Goal: Register for event/course

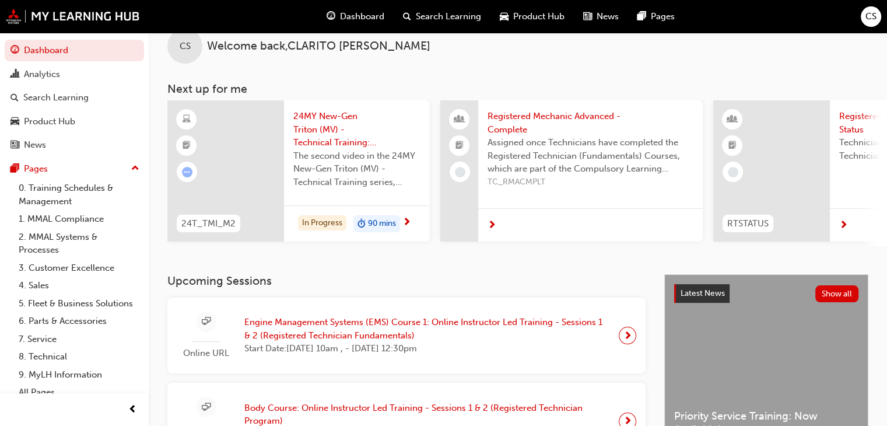
scroll to position [58, 0]
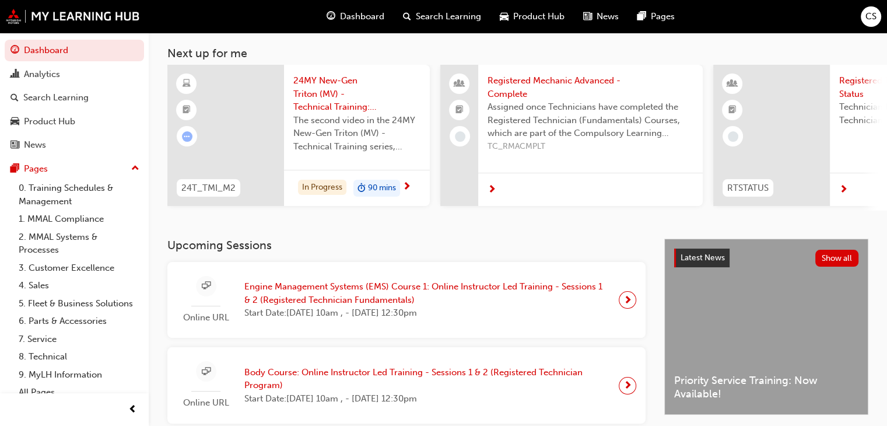
click at [319, 297] on span "Engine Management Systems (EMS) Course 1: Online Instructor Led Training - Sess…" at bounding box center [426, 293] width 365 height 26
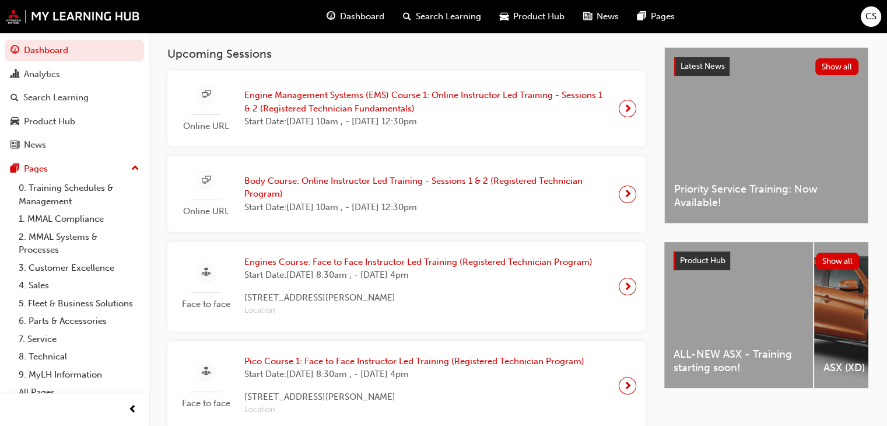
scroll to position [250, 0]
click at [299, 103] on span "Engine Management Systems (EMS) Course 1: Online Instructor Led Training - Sess…" at bounding box center [426, 102] width 365 height 26
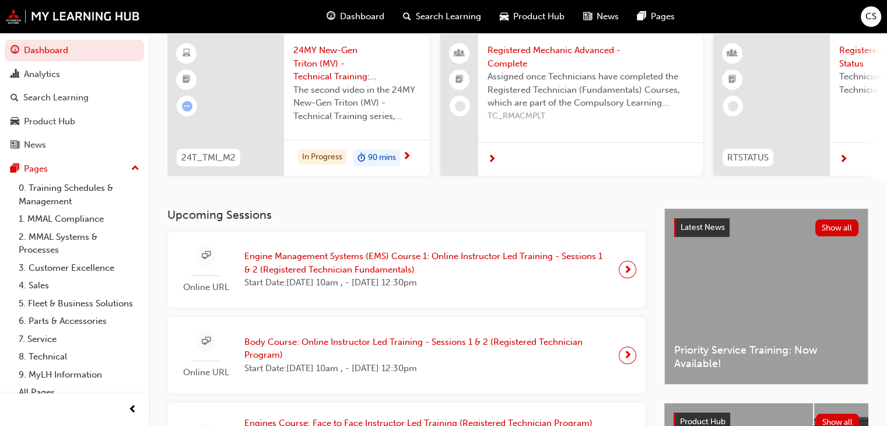
scroll to position [117, 0]
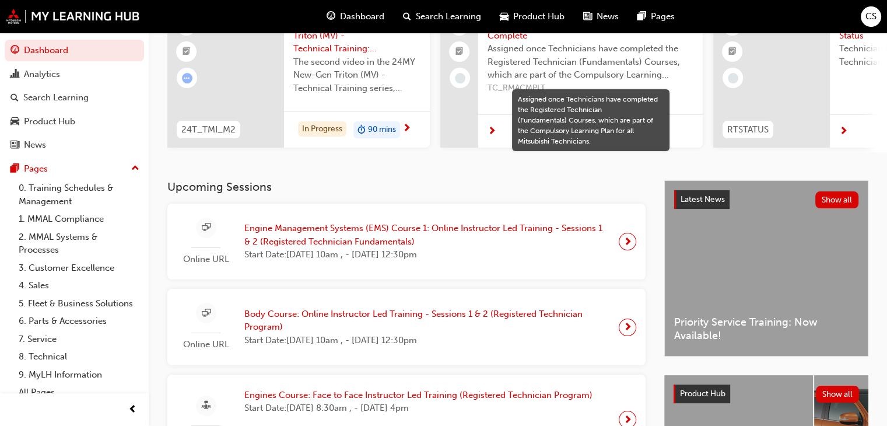
click at [625, 246] on span "next-icon" at bounding box center [627, 241] width 9 height 16
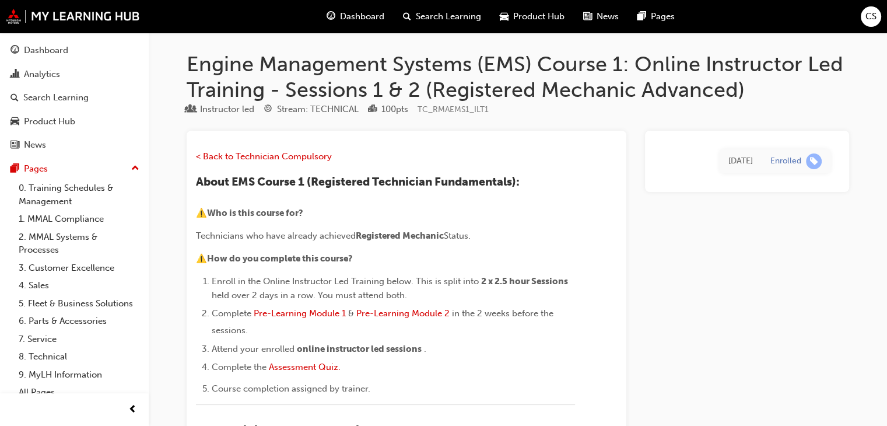
click at [861, 15] on div "CS" at bounding box center [871, 16] width 20 height 20
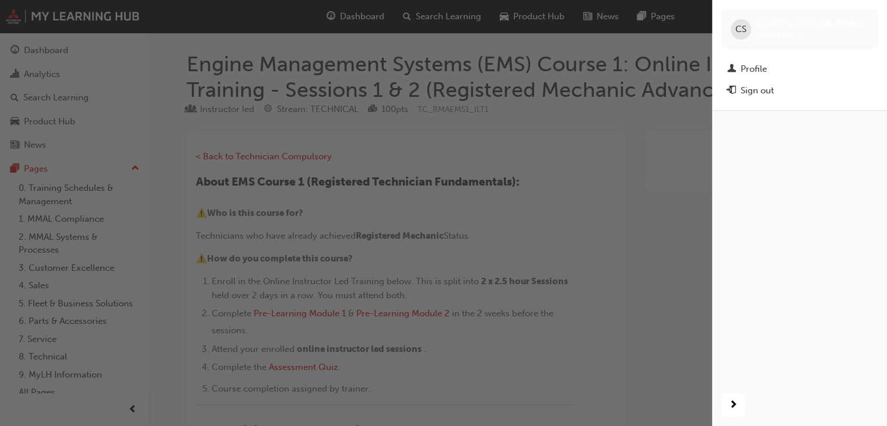
click at [741, 30] on span "CS" at bounding box center [740, 29] width 11 height 13
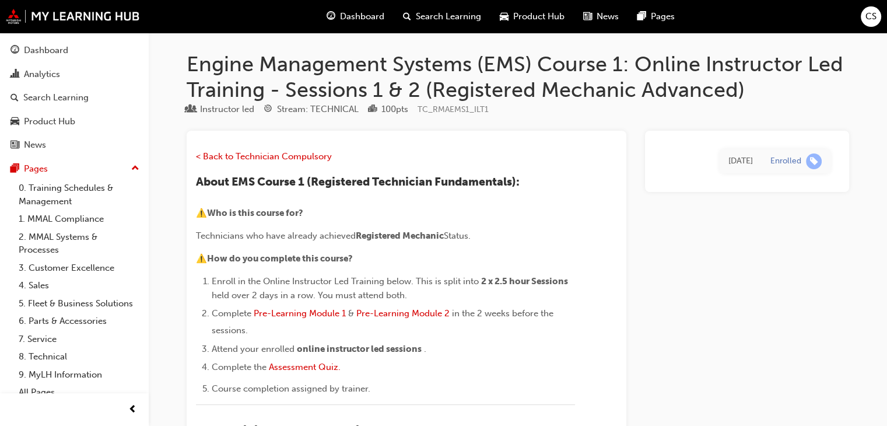
click at [872, 16] on span "CS" at bounding box center [870, 16] width 11 height 13
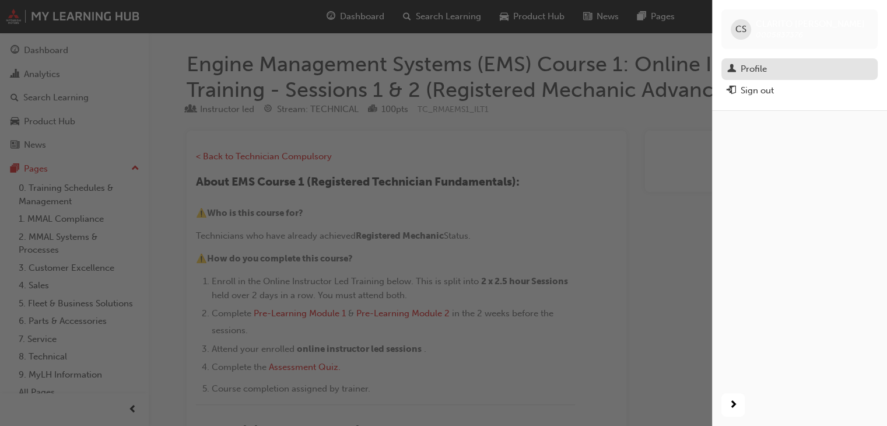
click at [782, 66] on div "Profile" at bounding box center [799, 69] width 145 height 15
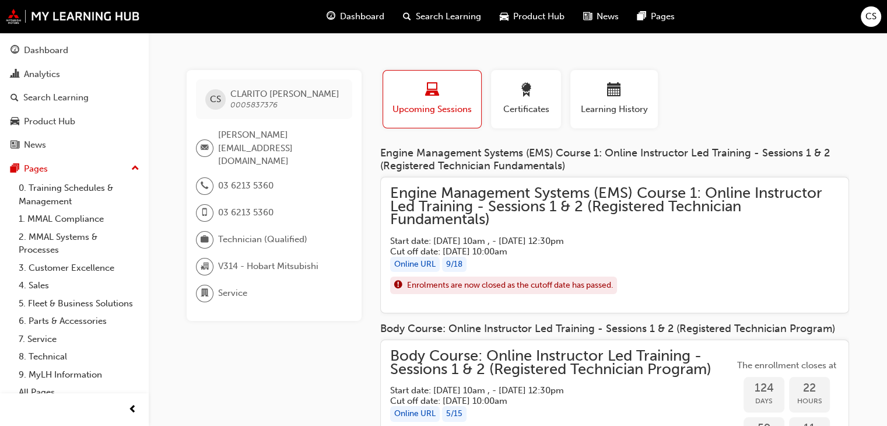
click at [412, 262] on div "Online URL" at bounding box center [415, 265] width 50 height 16
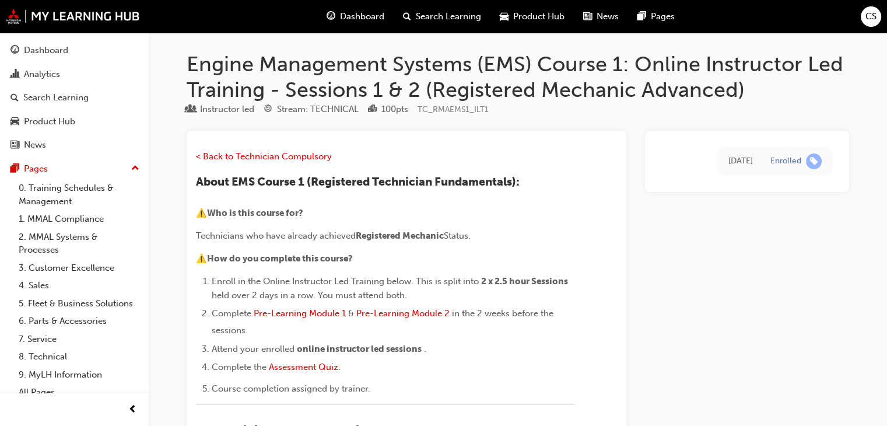
click at [273, 156] on span "< Back to Technician Compulsory" at bounding box center [264, 156] width 136 height 10
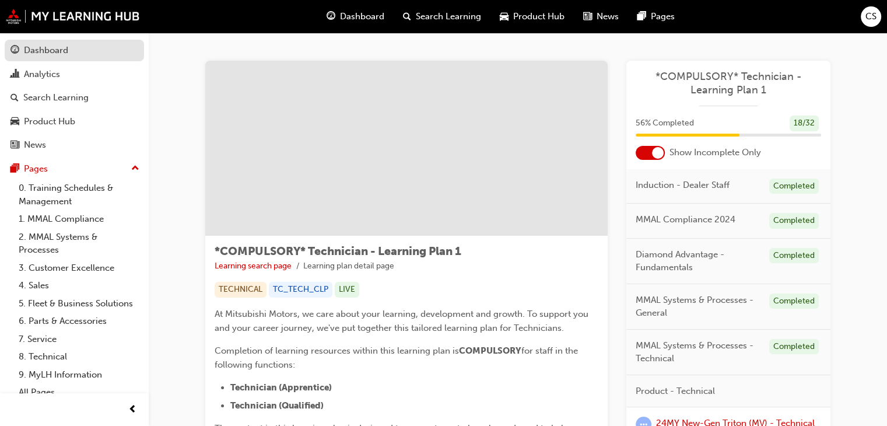
click at [50, 50] on div "Dashboard" at bounding box center [46, 50] width 44 height 13
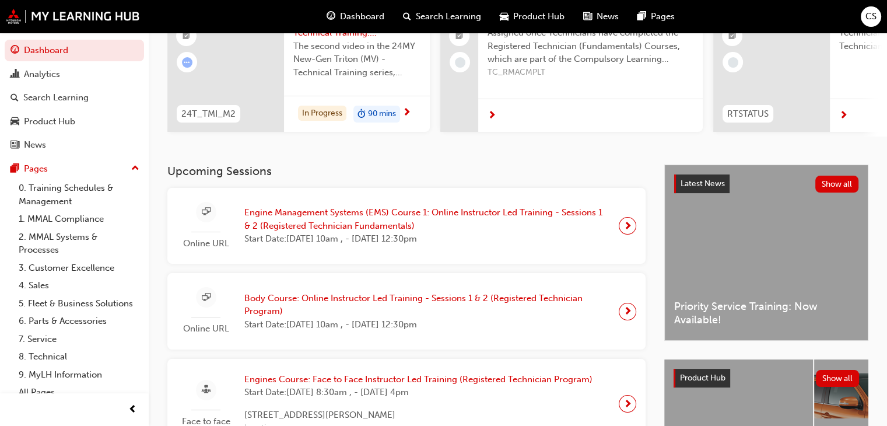
scroll to position [175, 0]
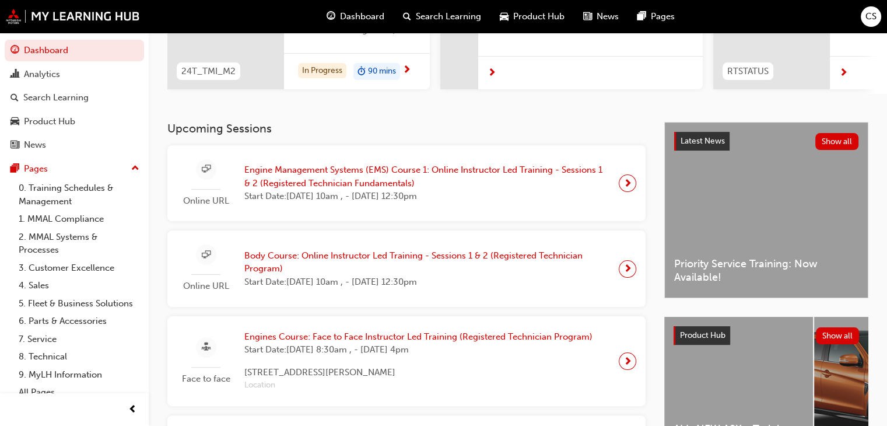
click at [300, 176] on span "Engine Management Systems (EMS) Course 1: Online Instructor Led Training - Sess…" at bounding box center [426, 176] width 365 height 26
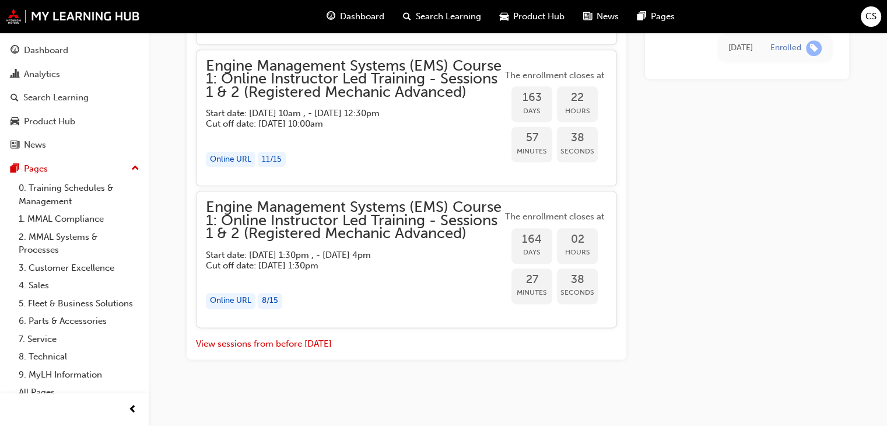
scroll to position [1440, 0]
click at [267, 341] on button "View sessions from before [DATE]" at bounding box center [264, 343] width 136 height 13
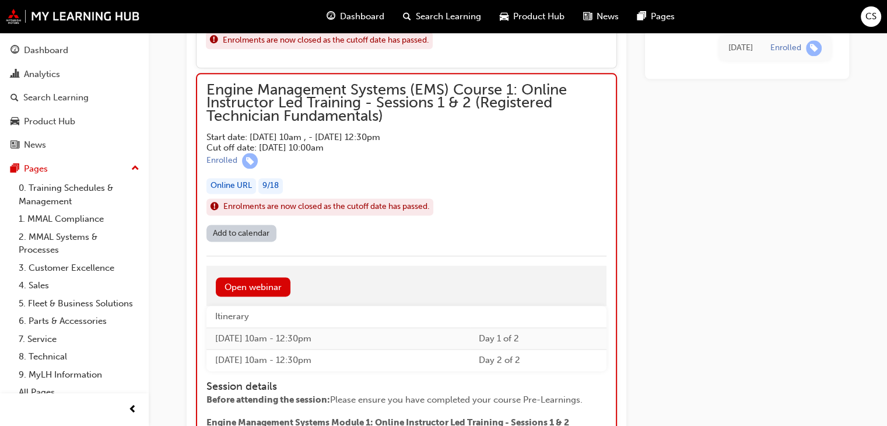
scroll to position [6045, 0]
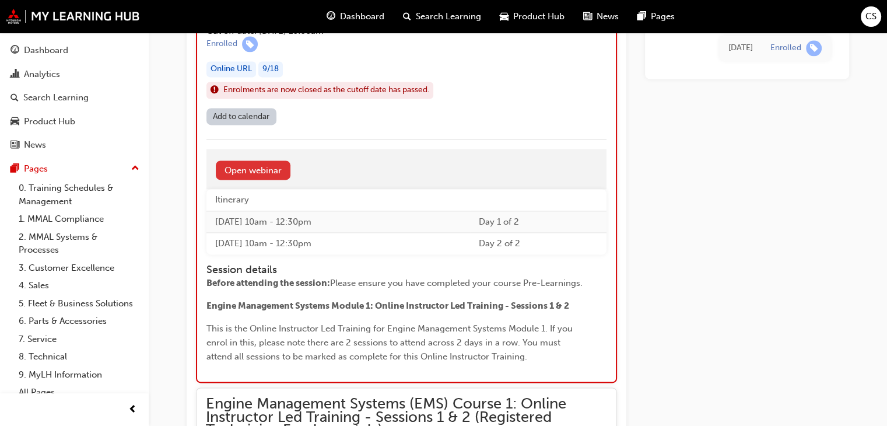
click at [266, 160] on link "Open webinar" at bounding box center [253, 169] width 75 height 19
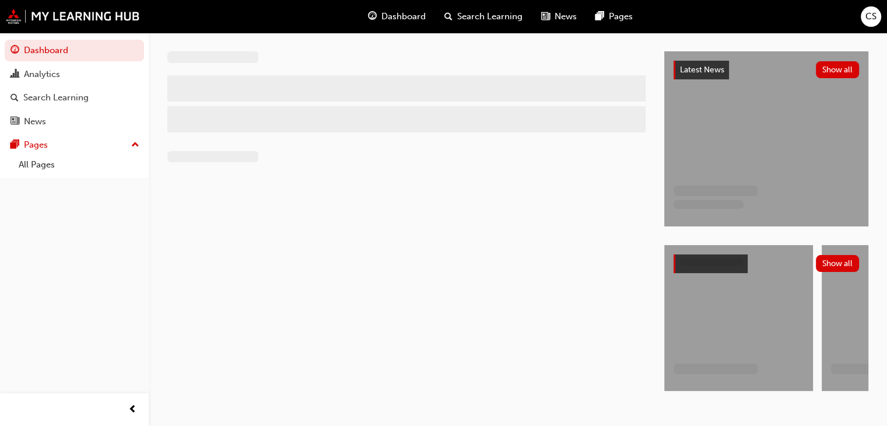
click at [874, 17] on span "CS" at bounding box center [870, 16] width 11 height 13
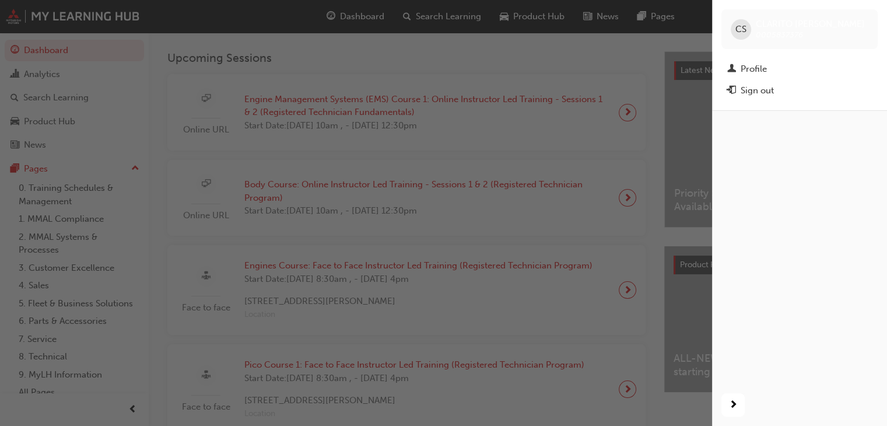
drag, startPoint x: 777, startPoint y: 33, endPoint x: 767, endPoint y: 36, distance: 9.8
click at [777, 33] on span "0005837376" at bounding box center [779, 35] width 47 height 10
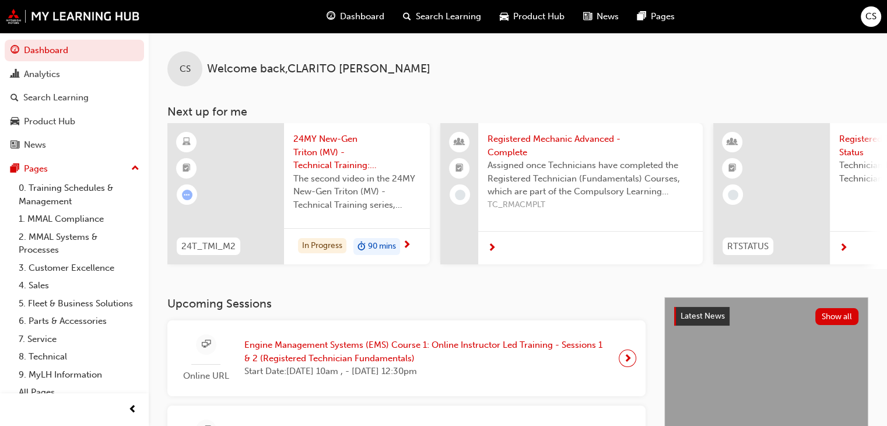
click at [865, 15] on span "CS" at bounding box center [870, 16] width 11 height 13
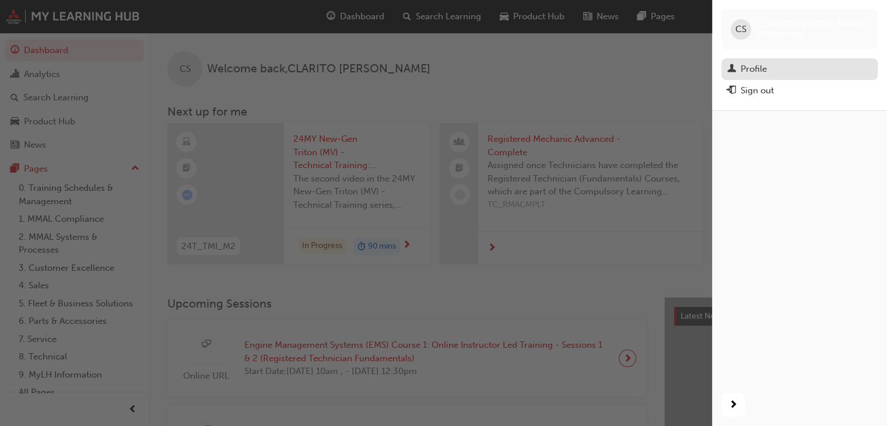
click at [779, 64] on div "Profile" at bounding box center [799, 69] width 145 height 15
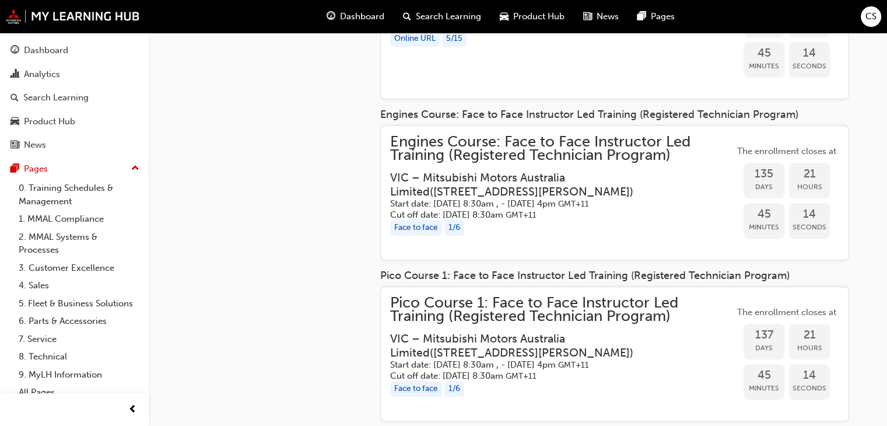
scroll to position [175, 0]
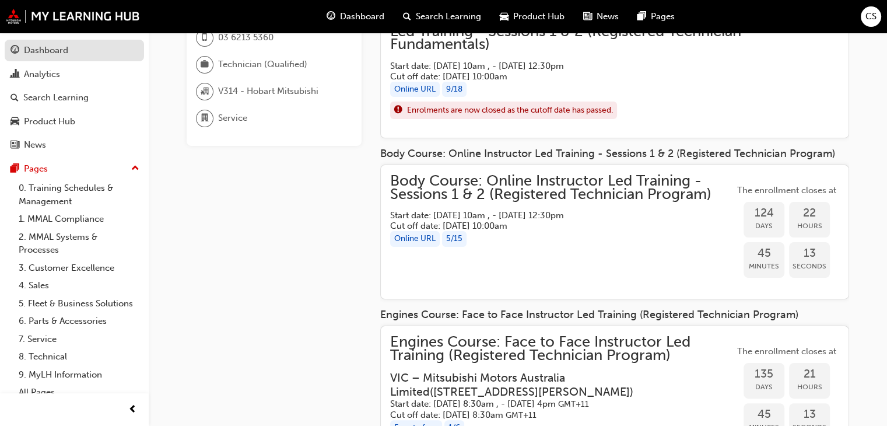
click at [73, 43] on link "Dashboard" at bounding box center [74, 51] width 139 height 22
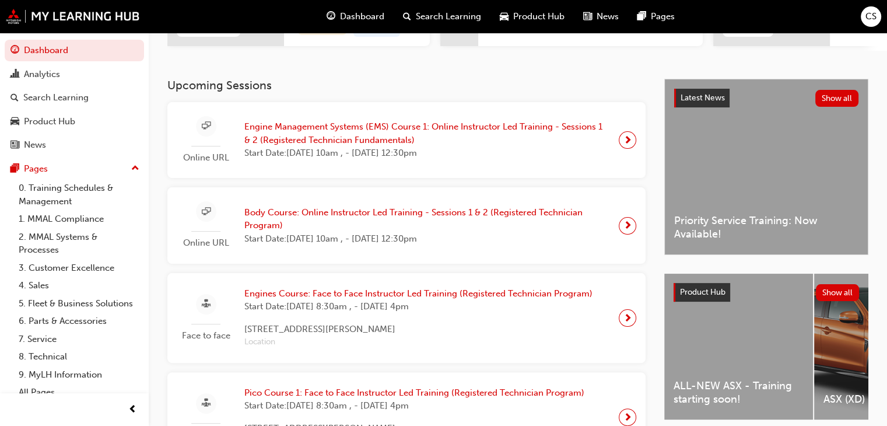
scroll to position [29, 0]
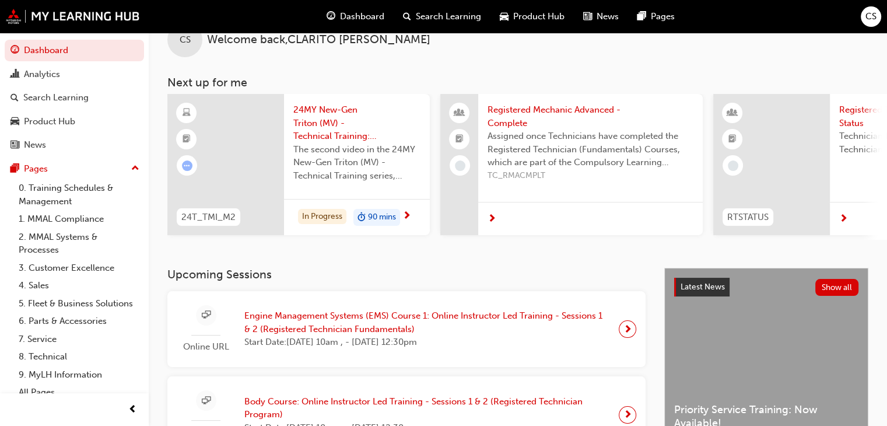
click at [268, 327] on span "Engine Management Systems (EMS) Course 1: Online Instructor Led Training - Sess…" at bounding box center [426, 322] width 365 height 26
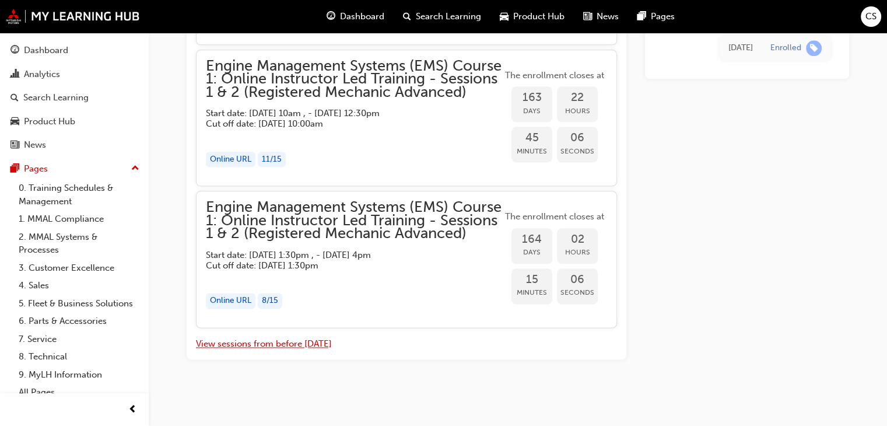
click at [286, 339] on button "View sessions from before [DATE]" at bounding box center [264, 343] width 136 height 13
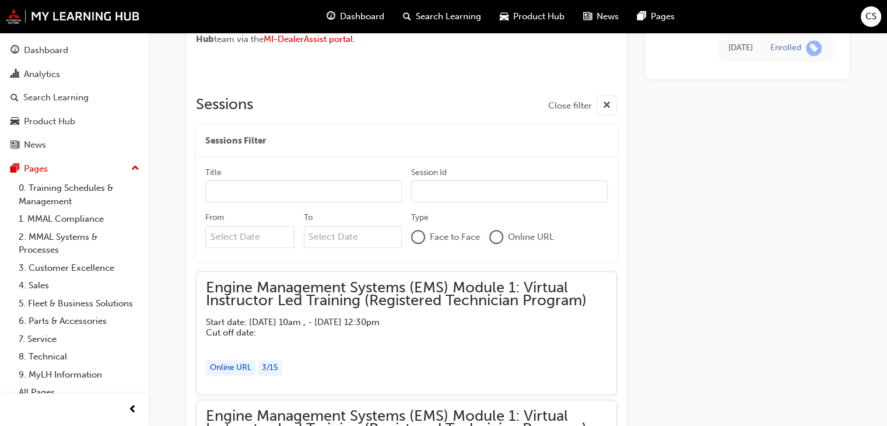
scroll to position [5987, 0]
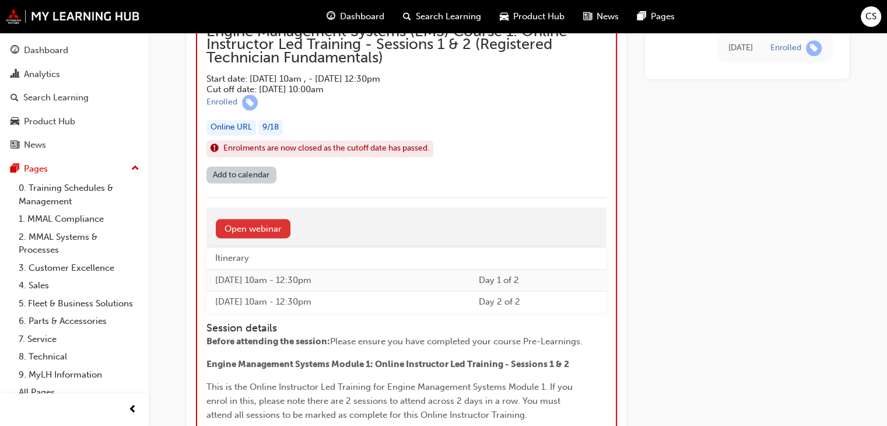
drag, startPoint x: 261, startPoint y: 208, endPoint x: 270, endPoint y: 210, distance: 8.9
click at [261, 219] on link "Open webinar" at bounding box center [253, 228] width 75 height 19
